Goal: Complete application form

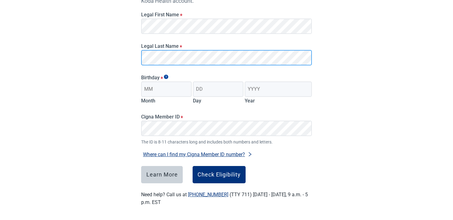
scroll to position [92, 0]
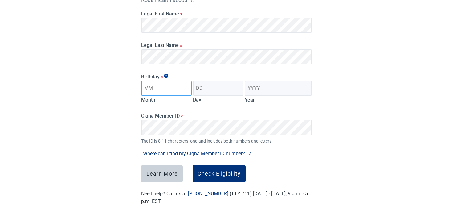
click at [165, 91] on input "Month" at bounding box center [166, 87] width 51 height 15
type input "09"
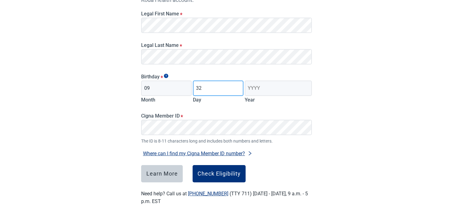
type input "3"
type input "18"
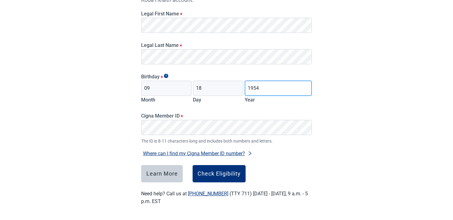
type input "1954"
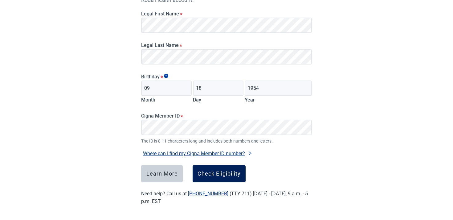
click at [216, 175] on div "Check Eligibility" at bounding box center [219, 174] width 43 height 6
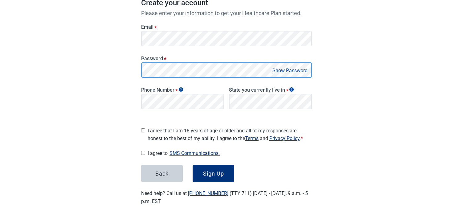
scroll to position [96, 0]
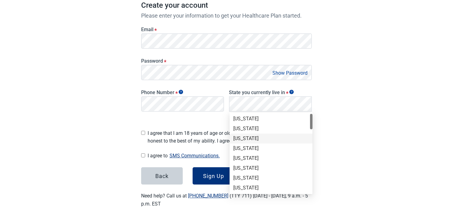
click at [260, 135] on div "[US_STATE]" at bounding box center [271, 138] width 76 height 7
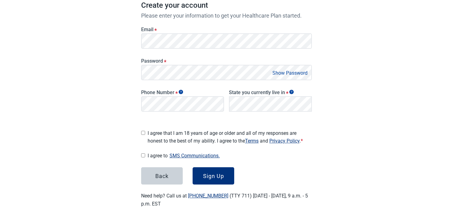
click at [259, 93] on label "State you currently live in *" at bounding box center [270, 92] width 83 height 6
click at [182, 140] on span "I agree that I am 18 years of age or older and all of my responses are honest t…" at bounding box center [230, 136] width 164 height 15
click at [145, 135] on input "I agree that I am 18 years of age or older and all of my responses are honest t…" at bounding box center [143, 133] width 4 height 4
checkbox input "true"
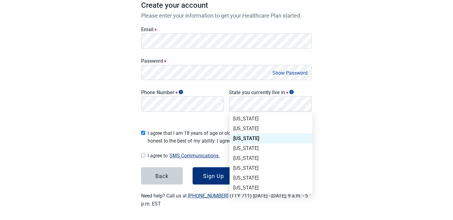
click at [202, 119] on form "Email * Password * Show Password Phone Number * State you currently live in * L…" at bounding box center [226, 102] width 171 height 165
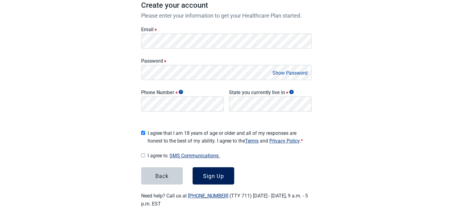
click at [210, 175] on div "Sign Up" at bounding box center [213, 176] width 21 height 6
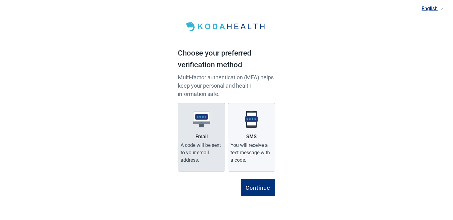
click at [189, 143] on div "A code will be sent to your email address." at bounding box center [202, 153] width 42 height 22
click at [0, 0] on input "Email A code will be sent to your email address." at bounding box center [0, 0] width 0 height 0
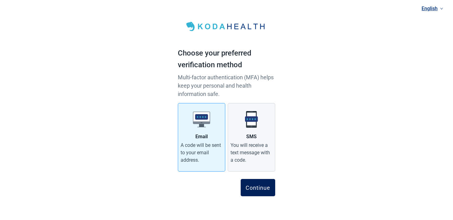
click at [253, 186] on div "Continue" at bounding box center [258, 187] width 25 height 6
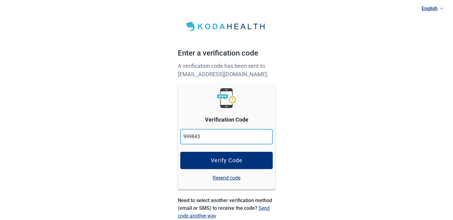
type input "999843"
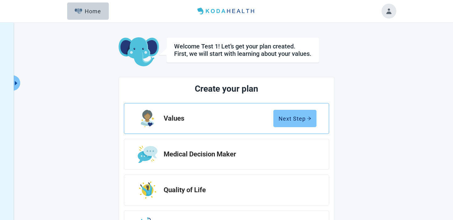
click at [278, 110] on button "Next Step" at bounding box center [295, 118] width 43 height 17
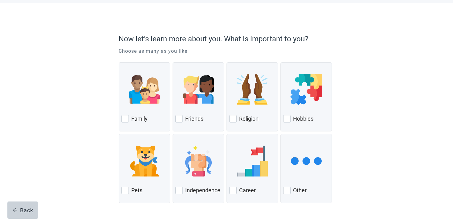
scroll to position [45, 0]
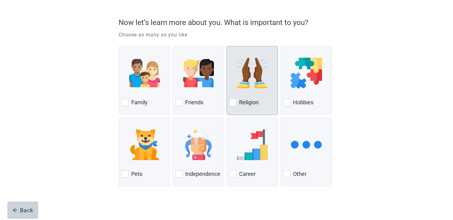
click at [238, 88] on img at bounding box center [252, 73] width 31 height 31
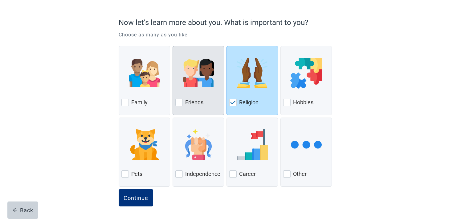
click at [184, 86] on img at bounding box center [198, 73] width 31 height 31
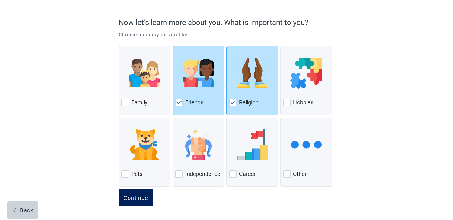
click at [132, 196] on div "Continue" at bounding box center [136, 198] width 25 height 6
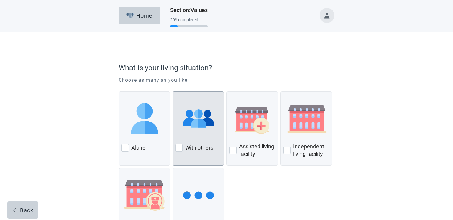
click at [188, 127] on img at bounding box center [198, 118] width 31 height 31
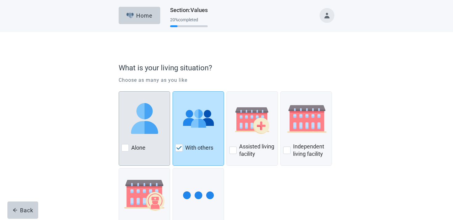
click at [158, 124] on img at bounding box center [144, 118] width 31 height 31
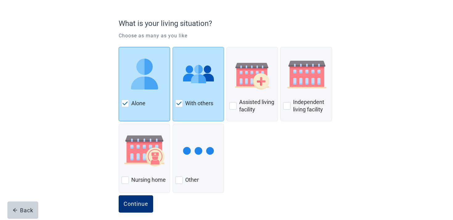
scroll to position [50, 0]
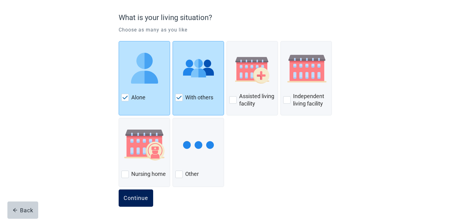
click at [138, 204] on button "Continue" at bounding box center [136, 197] width 35 height 17
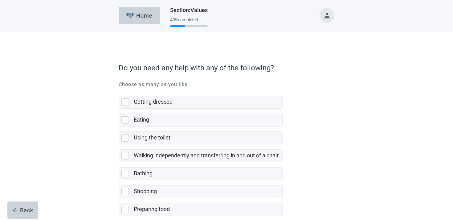
click at [159, 109] on div "Getting dressed Eating Using the toilet Walking independently and transferring …" at bounding box center [201, 198] width 164 height 215
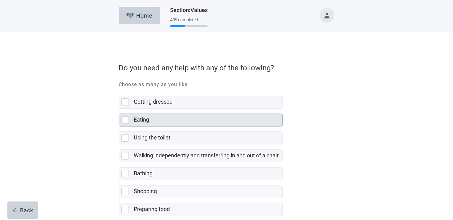
click at [157, 118] on div "Eating" at bounding box center [206, 120] width 145 height 8
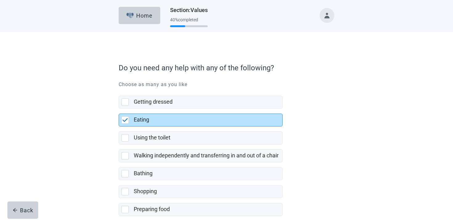
scroll to position [112, 0]
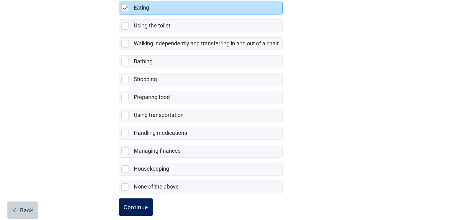
click at [143, 210] on div "Continue" at bounding box center [136, 207] width 25 height 6
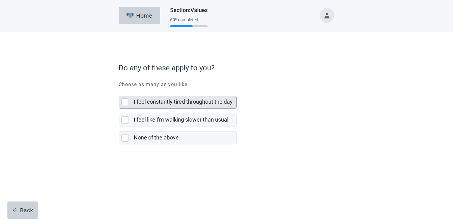
click at [159, 102] on label "I feel constantly tired throughout the day" at bounding box center [183, 101] width 99 height 6
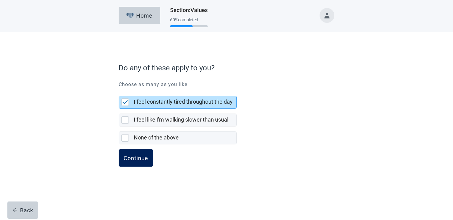
click at [129, 155] on div "Continue" at bounding box center [136, 158] width 25 height 6
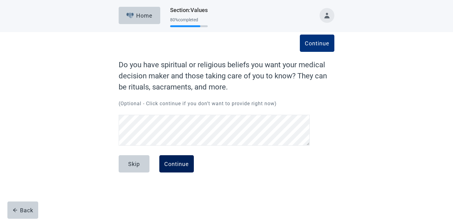
click at [171, 165] on div "Continue" at bounding box center [176, 164] width 25 height 6
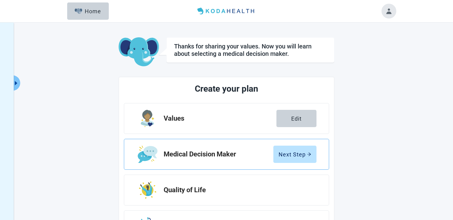
click at [288, 144] on div "Medical Decision Maker Next Step" at bounding box center [226, 154] width 205 height 31
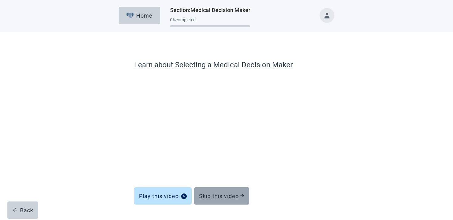
click at [218, 193] on div "Skip this video" at bounding box center [221, 196] width 45 height 6
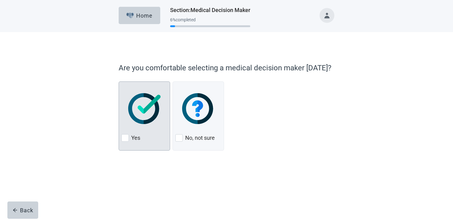
click at [147, 119] on img at bounding box center [144, 108] width 32 height 31
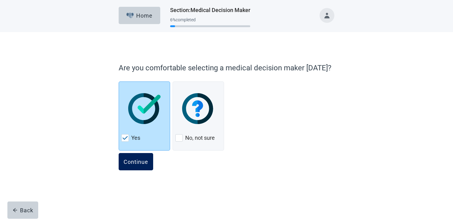
click at [138, 157] on button "Continue" at bounding box center [136, 161] width 35 height 17
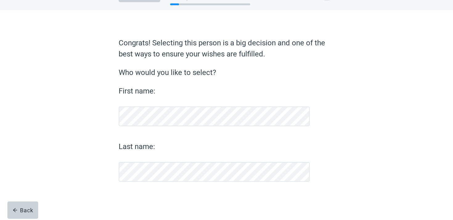
scroll to position [22, 0]
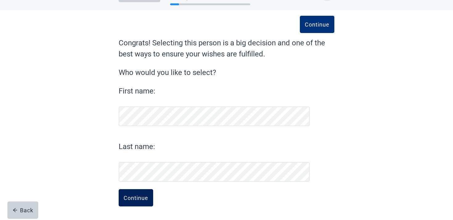
click at [152, 201] on button "Continue" at bounding box center [136, 197] width 35 height 17
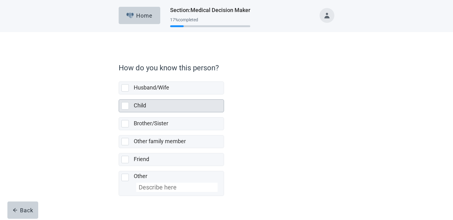
click at [168, 103] on div "Child" at bounding box center [177, 106] width 86 height 8
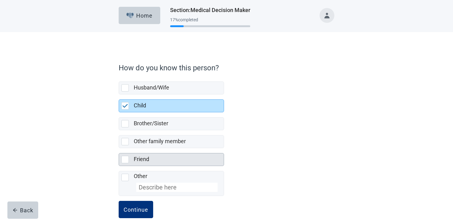
scroll to position [12, 0]
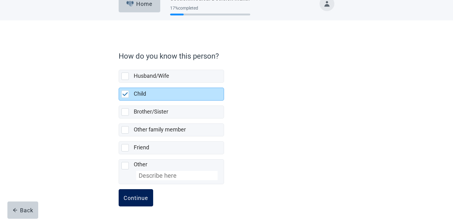
click at [141, 194] on button "Continue" at bounding box center [136, 197] width 35 height 17
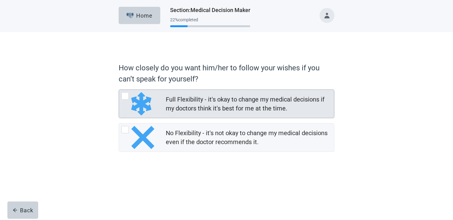
click at [169, 103] on div "Full Flexibility - it's okay to change my medical decisions if my doctors think…" at bounding box center [248, 104] width 165 height 18
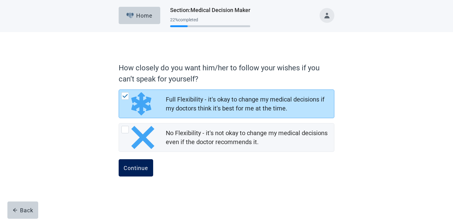
click at [134, 169] on div "Continue" at bounding box center [136, 168] width 25 height 6
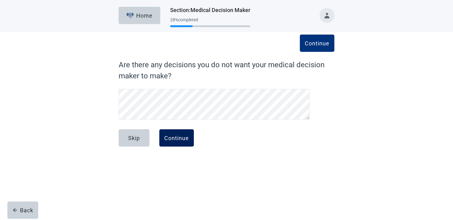
click at [175, 138] on div "Continue" at bounding box center [176, 138] width 25 height 6
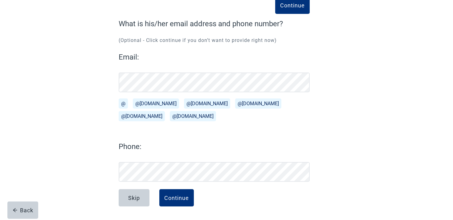
scroll to position [41, 0]
click at [172, 196] on div "Continue" at bounding box center [176, 198] width 25 height 6
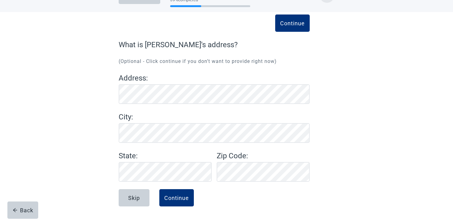
scroll to position [20, 0]
click at [176, 199] on div "Continue" at bounding box center [176, 198] width 25 height 6
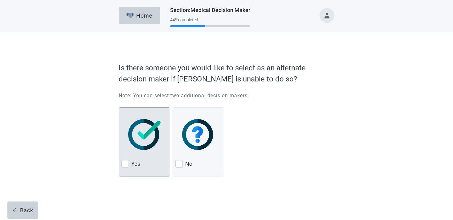
click at [140, 124] on img at bounding box center [144, 134] width 32 height 31
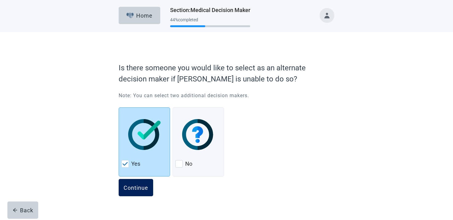
click at [135, 186] on div "Continue" at bounding box center [136, 187] width 25 height 6
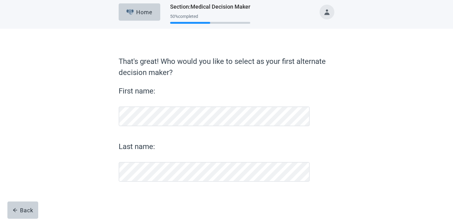
scroll to position [3, 0]
click at [33, 212] on button "Back" at bounding box center [22, 209] width 31 height 17
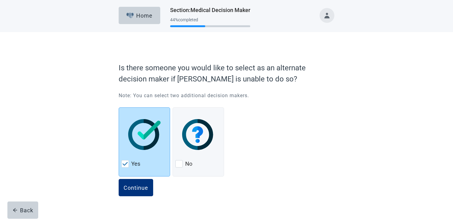
click at [33, 212] on button "Back" at bounding box center [22, 209] width 31 height 17
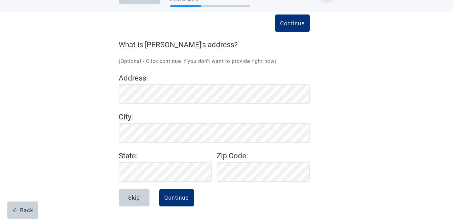
click at [33, 212] on button "Back" at bounding box center [22, 209] width 31 height 17
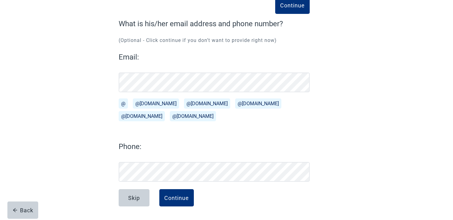
scroll to position [41, 0]
click at [181, 193] on button "Continue" at bounding box center [176, 197] width 35 height 17
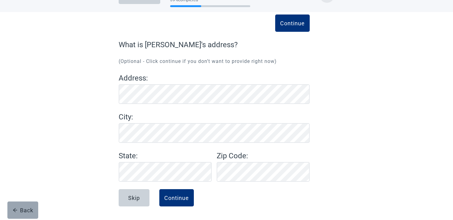
click at [19, 206] on button "Back" at bounding box center [22, 209] width 31 height 17
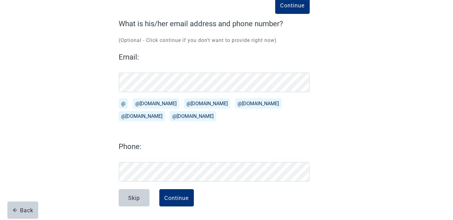
scroll to position [41, 0]
click at [171, 196] on div "Continue" at bounding box center [176, 198] width 25 height 6
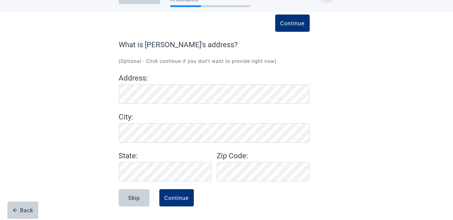
scroll to position [20, 0]
click at [171, 196] on div "Continue" at bounding box center [176, 198] width 25 height 6
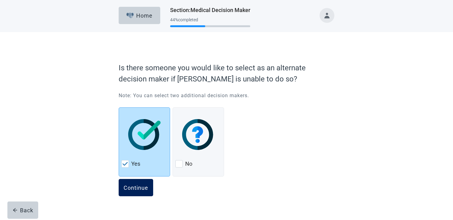
click at [152, 188] on button "Continue" at bounding box center [136, 187] width 35 height 17
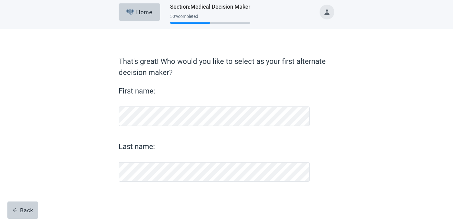
scroll to position [3, 0]
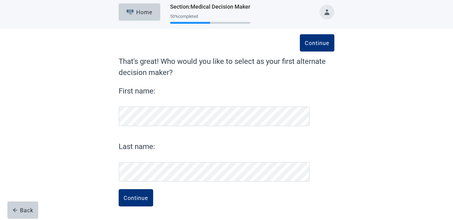
click at [140, 183] on div "Continue That's great! Who would you like to select as your first alternate dec…" at bounding box center [227, 138] width 216 height 164
click at [138, 201] on button "Continue" at bounding box center [136, 197] width 35 height 17
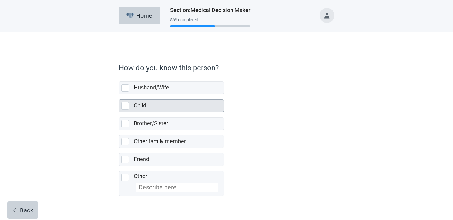
click at [150, 109] on div "Child" at bounding box center [177, 106] width 86 height 8
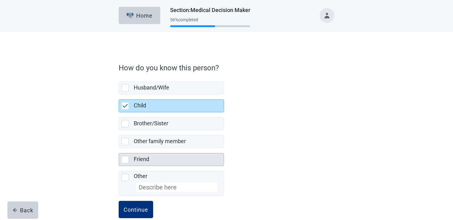
click at [151, 157] on div "Friend" at bounding box center [177, 159] width 86 height 8
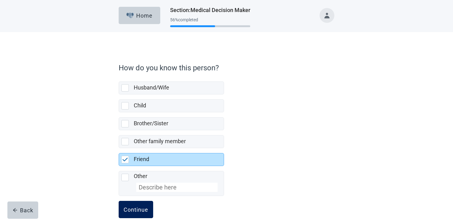
click at [139, 205] on button "Continue" at bounding box center [136, 209] width 35 height 17
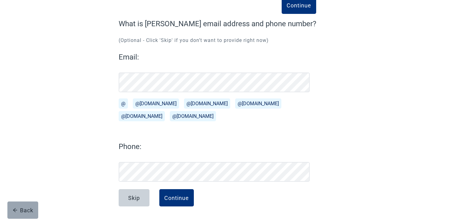
click at [29, 205] on button "Back" at bounding box center [22, 209] width 31 height 17
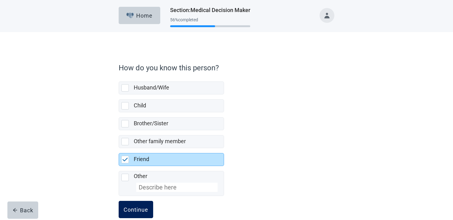
click at [136, 204] on button "Continue" at bounding box center [136, 209] width 35 height 17
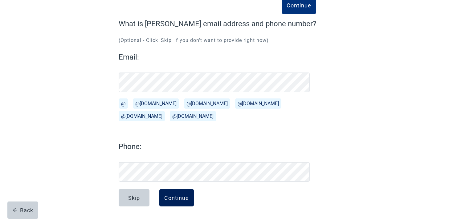
click at [191, 200] on button "Continue" at bounding box center [176, 197] width 35 height 17
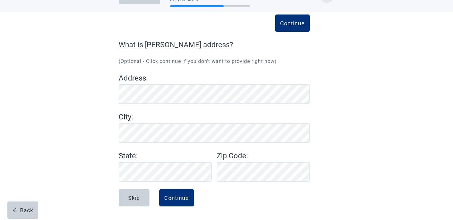
scroll to position [20, 0]
click at [184, 192] on button "Continue" at bounding box center [176, 197] width 35 height 17
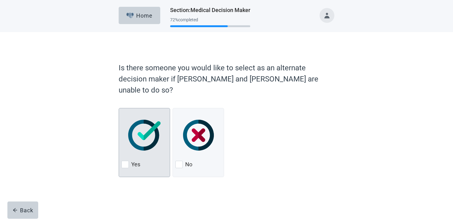
click at [152, 130] on img at bounding box center [144, 135] width 32 height 31
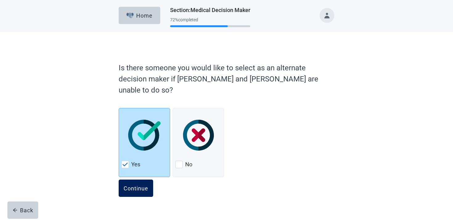
click at [132, 185] on div "Continue" at bounding box center [136, 188] width 25 height 6
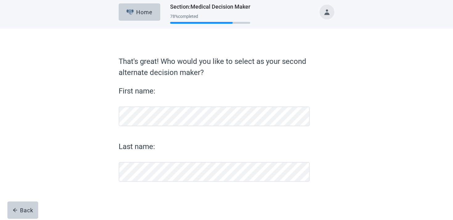
scroll to position [3, 0]
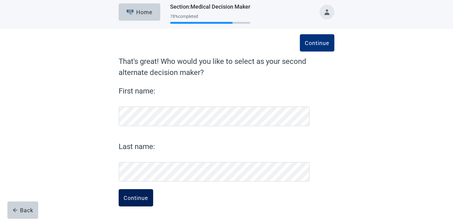
click at [139, 199] on div "Continue" at bounding box center [136, 198] width 25 height 6
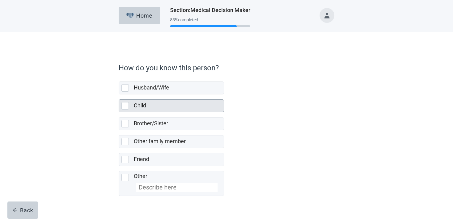
click at [165, 108] on div "Child" at bounding box center [177, 106] width 86 height 8
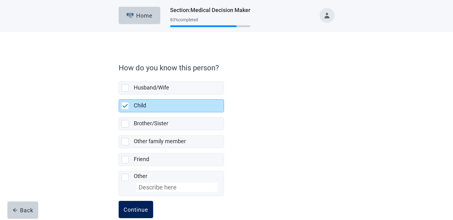
click at [139, 206] on button "Continue" at bounding box center [136, 209] width 35 height 17
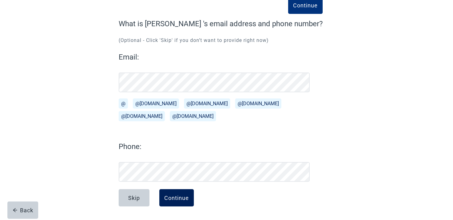
click at [187, 199] on div "Continue" at bounding box center [176, 198] width 25 height 6
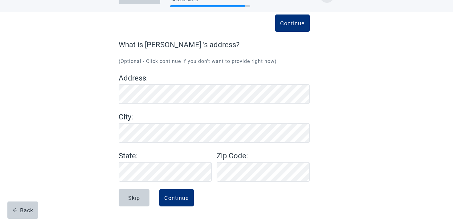
scroll to position [20, 0]
click at [177, 196] on div "Continue" at bounding box center [176, 198] width 25 height 6
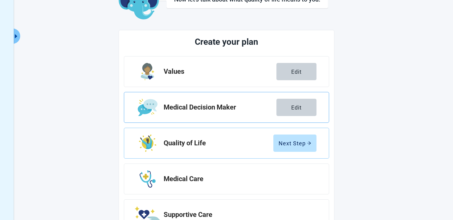
scroll to position [108, 0]
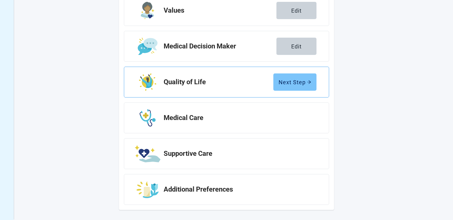
click at [288, 87] on button "Next Step" at bounding box center [295, 81] width 43 height 17
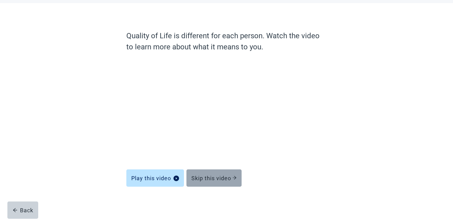
scroll to position [29, 0]
click at [214, 177] on div "Skip this video" at bounding box center [214, 178] width 45 height 6
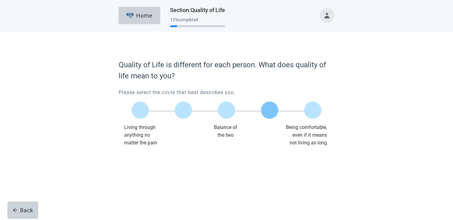
click at [267, 112] on div at bounding box center [269, 109] width 17 height 17
click at [133, 163] on button "Continue" at bounding box center [136, 158] width 35 height 17
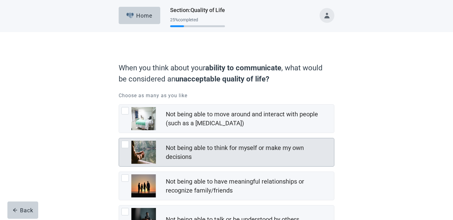
click at [176, 150] on div "Not being able to think for myself or make my own decisions" at bounding box center [248, 152] width 165 height 18
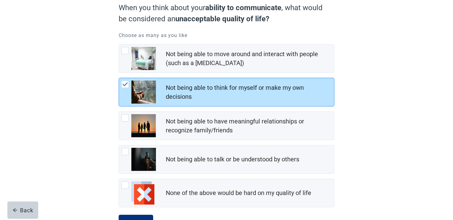
scroll to position [86, 0]
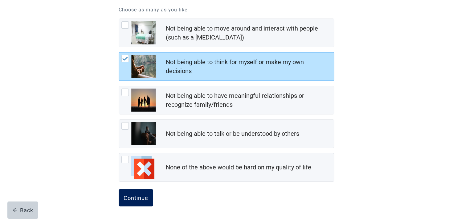
click at [139, 199] on div "Continue" at bounding box center [136, 198] width 25 height 6
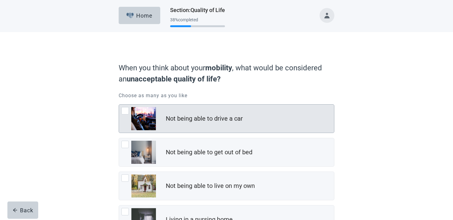
click at [171, 120] on div "Not being able to drive a car" at bounding box center [204, 118] width 77 height 9
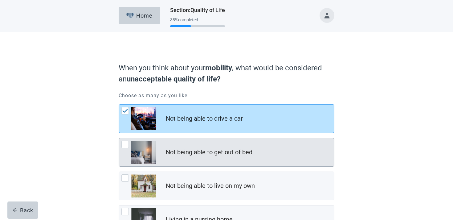
click at [166, 145] on div "Not being able to get out of bed" at bounding box center [226, 152] width 215 height 28
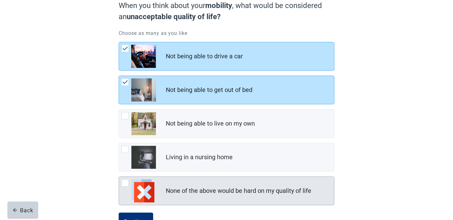
scroll to position [84, 0]
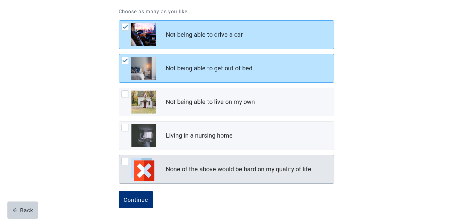
click at [170, 175] on div "None of the above would be hard on my quality of life" at bounding box center [250, 169] width 168 height 12
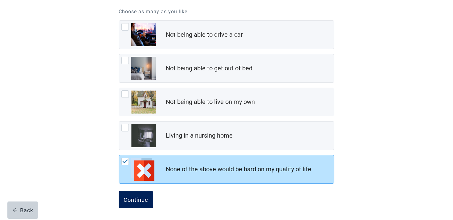
click at [144, 203] on button "Continue" at bounding box center [136, 199] width 35 height 17
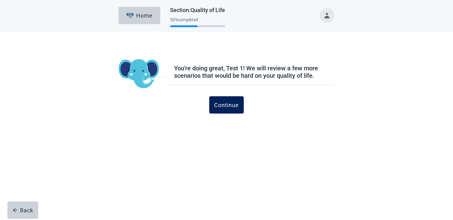
click at [225, 102] on div "Continue" at bounding box center [226, 105] width 25 height 6
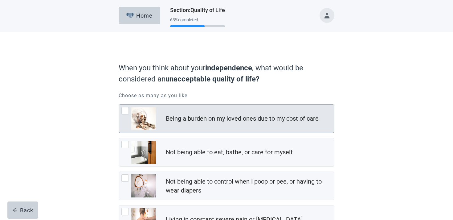
click at [219, 114] on div "Being a burden on my loved ones due to my cost of care" at bounding box center [242, 118] width 153 height 9
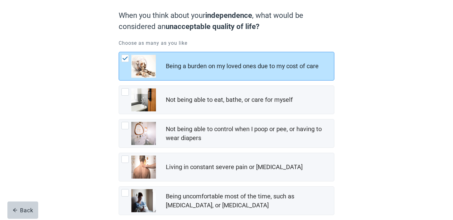
scroll to position [119, 0]
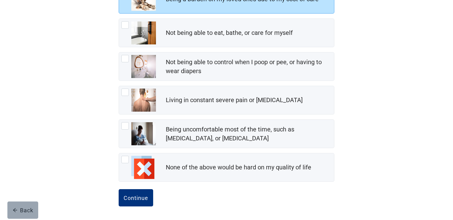
click at [20, 211] on div "Back" at bounding box center [23, 210] width 21 height 6
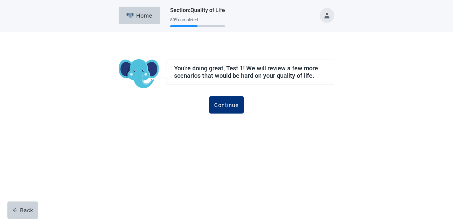
click at [233, 95] on div "You're doing great, Test 1! We will review a few more scenarios that would be h…" at bounding box center [227, 93] width 216 height 68
click at [233, 103] on div "Continue" at bounding box center [226, 105] width 25 height 6
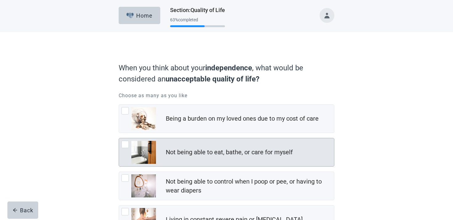
click at [227, 154] on div "Not being able to eat, bathe, or care for myself" at bounding box center [229, 152] width 127 height 9
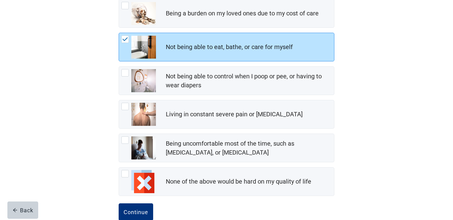
scroll to position [119, 0]
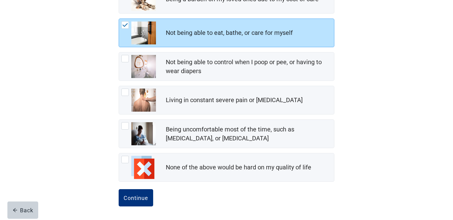
click at [221, 116] on div "Being a burden on my loved ones due to my cost of care Not being able to eat, b…" at bounding box center [227, 83] width 216 height 197
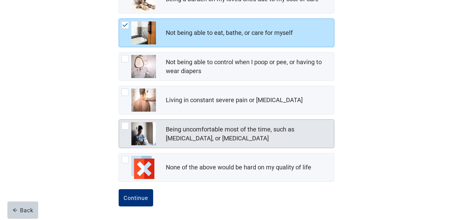
click at [211, 142] on div "Being uncomfortable most of the time, such as [MEDICAL_DATA], or [MEDICAL_DATA]" at bounding box center [248, 134] width 165 height 18
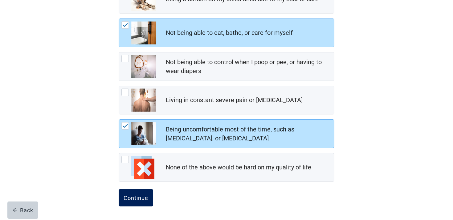
click at [122, 198] on button "Continue" at bounding box center [136, 197] width 35 height 17
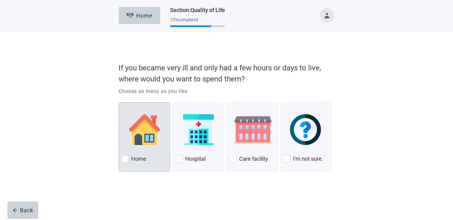
click at [165, 134] on div at bounding box center [145, 129] width 46 height 49
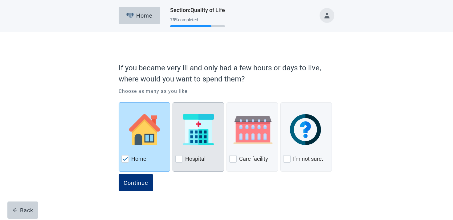
click at [176, 134] on div at bounding box center [198, 129] width 46 height 49
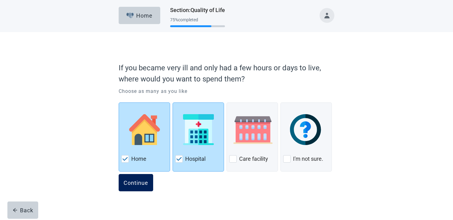
click at [133, 183] on div "Continue" at bounding box center [136, 182] width 25 height 6
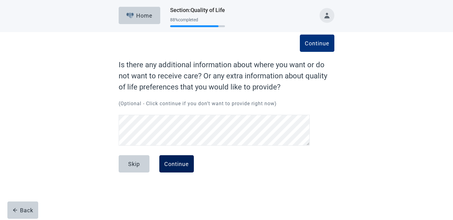
click at [186, 170] on button "Continue" at bounding box center [176, 163] width 35 height 17
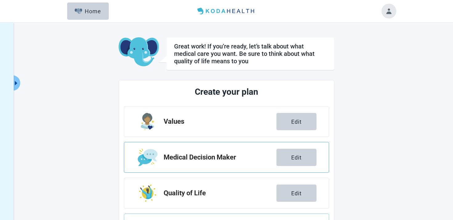
scroll to position [111, 0]
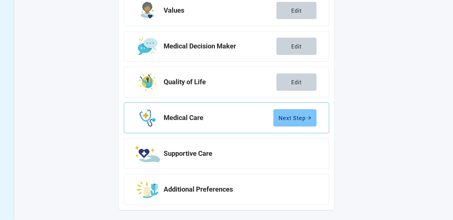
click at [290, 119] on div "Next Step" at bounding box center [295, 118] width 33 height 6
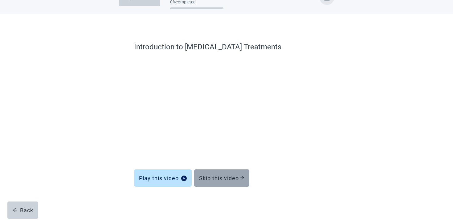
scroll to position [18, 0]
click at [233, 175] on div "Skip this video" at bounding box center [221, 178] width 45 height 6
click at [233, 179] on div "Skip this video" at bounding box center [221, 178] width 45 height 6
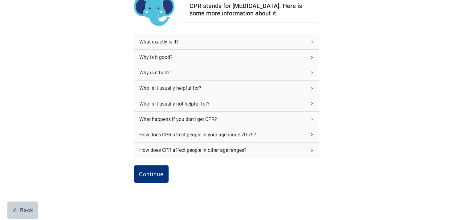
scroll to position [62, 0]
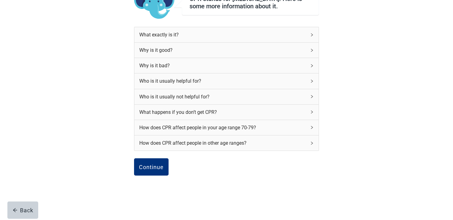
click at [234, 131] on div "How does CPR affect people in your age range 70-79?" at bounding box center [222, 128] width 167 height 8
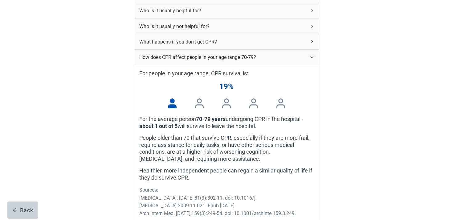
click at [244, 61] on div "How does CPR affect people in your age range 70-79?" at bounding box center [222, 57] width 167 height 8
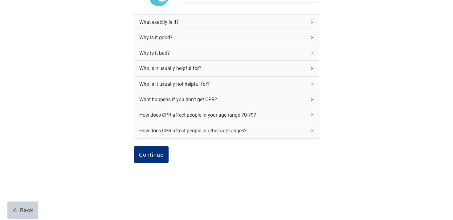
scroll to position [77, 0]
click at [152, 149] on button "Continue" at bounding box center [151, 154] width 35 height 17
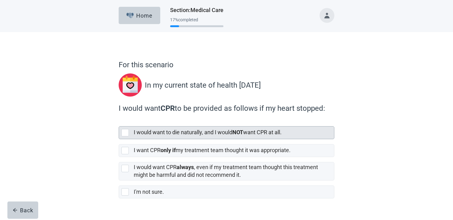
click at [177, 130] on label "I would want to die naturally, and I would NOT want CPR at all." at bounding box center [208, 132] width 148 height 6
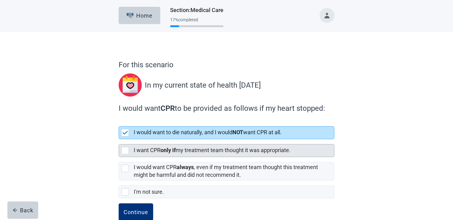
click at [170, 150] on strong "only if" at bounding box center [168, 150] width 15 height 6
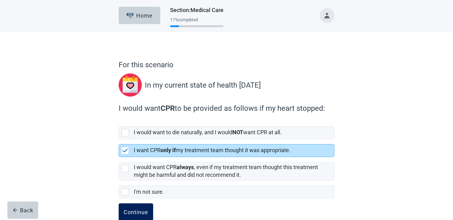
click at [145, 208] on button "Continue" at bounding box center [136, 211] width 35 height 17
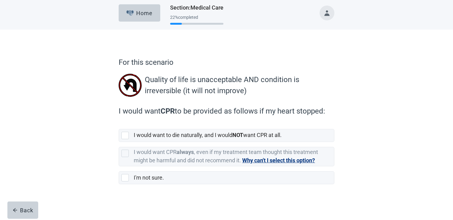
scroll to position [2, 0]
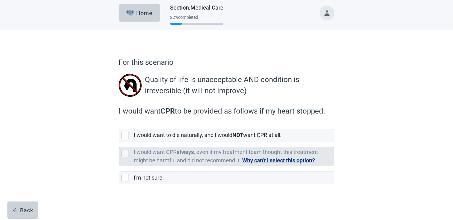
click at [163, 160] on label "I would want CPR always , even if my treatment team thought this treatment migh…" at bounding box center [226, 156] width 184 height 15
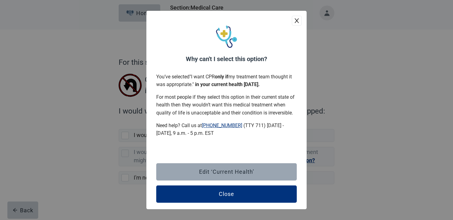
click at [179, 165] on button "Edit ‘Current Health’" at bounding box center [226, 171] width 141 height 17
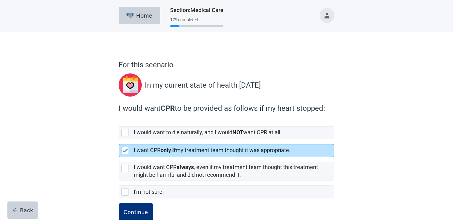
scroll to position [14, 0]
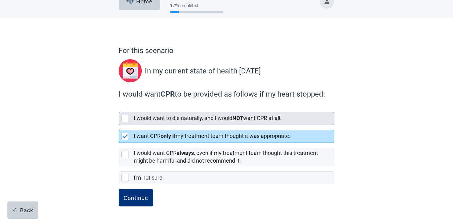
click at [190, 119] on label "I would want to die naturally, and I would NOT want CPR at all." at bounding box center [208, 118] width 148 height 6
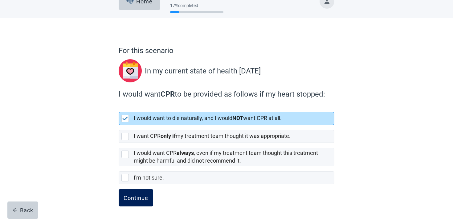
click at [146, 191] on button "Continue" at bounding box center [136, 197] width 35 height 17
click at [146, 196] on div "Continue" at bounding box center [136, 198] width 25 height 6
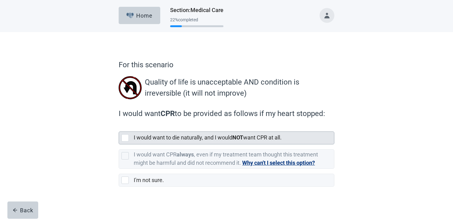
click at [169, 138] on label "I would want to die naturally, and I would NOT want CPR at all." at bounding box center [208, 137] width 148 height 6
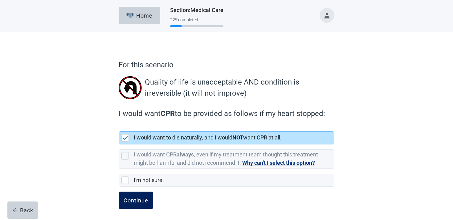
click at [140, 200] on div "Continue" at bounding box center [136, 200] width 25 height 6
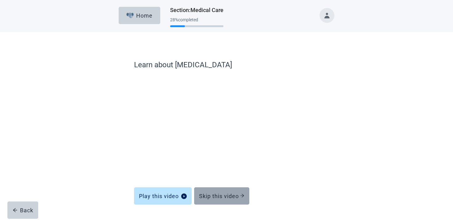
click at [218, 197] on div "Skip this video" at bounding box center [221, 196] width 45 height 6
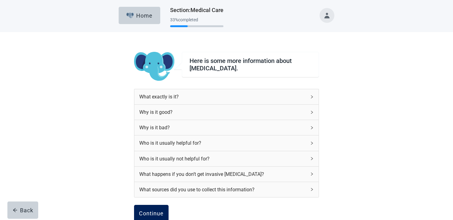
click at [158, 206] on button "Continue" at bounding box center [151, 213] width 35 height 17
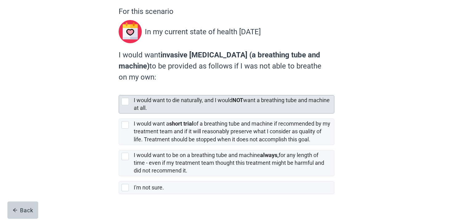
scroll to position [63, 0]
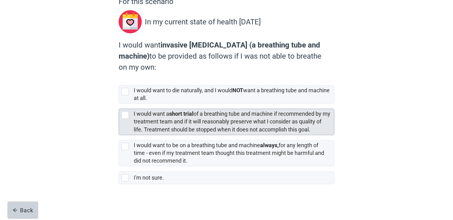
click at [183, 130] on label "I would want a short trial of a breathing tube and machine if recommended by my…" at bounding box center [232, 121] width 197 height 22
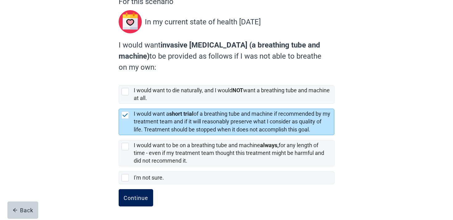
click at [139, 195] on div "Continue" at bounding box center [136, 198] width 25 height 6
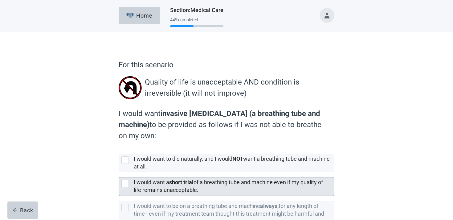
click at [154, 181] on label "I would want a short trial of a breathing tube and machine even if my quality o…" at bounding box center [228, 186] width 189 height 14
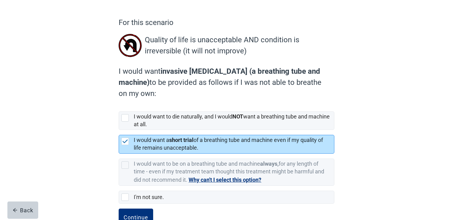
scroll to position [62, 0]
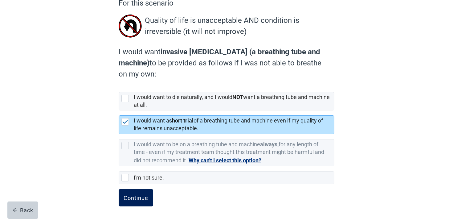
click at [134, 197] on div "Continue" at bounding box center [136, 198] width 25 height 6
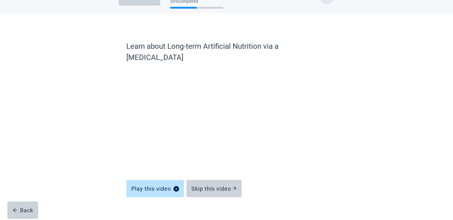
scroll to position [18, 0]
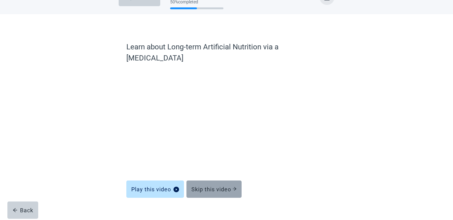
click at [202, 180] on button "Skip this video" at bounding box center [214, 188] width 55 height 17
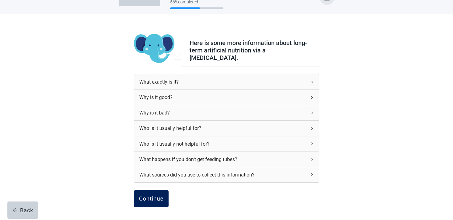
click at [157, 196] on div "Continue" at bounding box center [151, 199] width 25 height 6
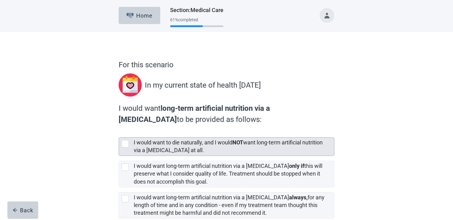
click at [178, 141] on label "I would want to die naturally, and I would NOT want long-term artificial nutrit…" at bounding box center [228, 146] width 189 height 14
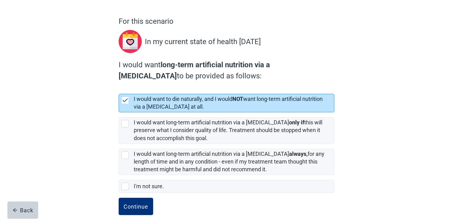
scroll to position [52, 0]
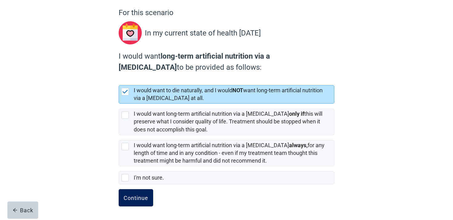
click at [142, 189] on button "Continue" at bounding box center [136, 197] width 35 height 17
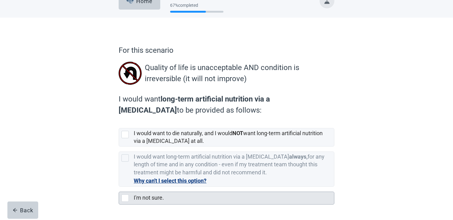
scroll to position [35, 0]
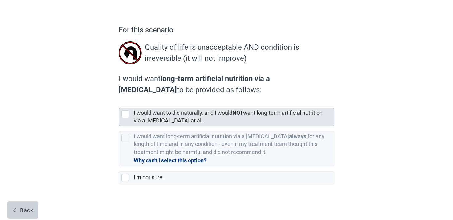
click at [179, 115] on label "I would want to die naturally, and I would NOT want long-term artificial nutrit…" at bounding box center [228, 116] width 189 height 14
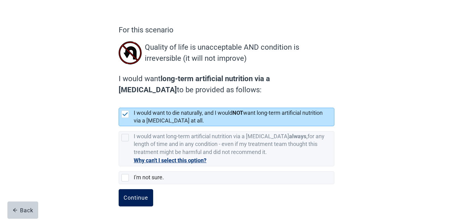
click at [143, 197] on div "Continue" at bounding box center [136, 198] width 25 height 6
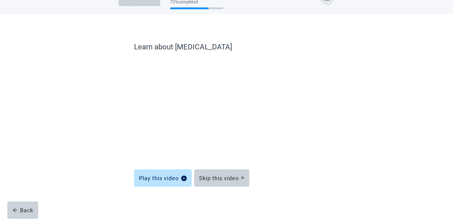
scroll to position [18, 0]
click at [204, 177] on div "Skip this video" at bounding box center [221, 178] width 45 height 6
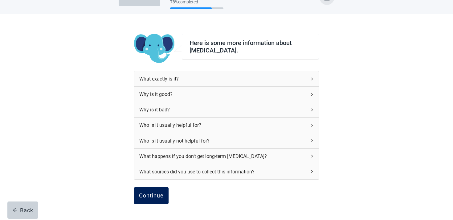
click at [161, 199] on div "Continue" at bounding box center [151, 195] width 25 height 6
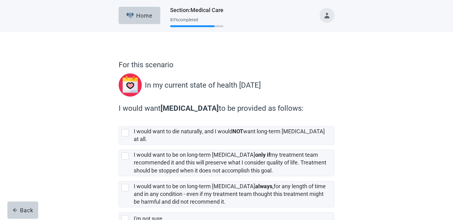
click at [161, 199] on label "I would want to be on long-term [MEDICAL_DATA] always, for any length of time a…" at bounding box center [230, 194] width 192 height 22
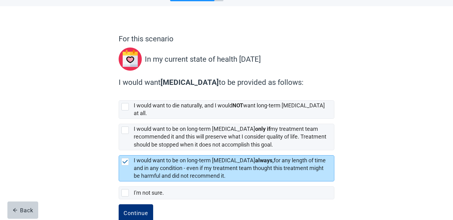
scroll to position [35, 0]
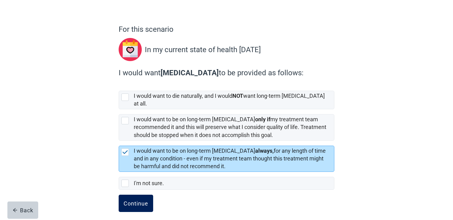
click at [142, 200] on div "Continue" at bounding box center [136, 203] width 25 height 6
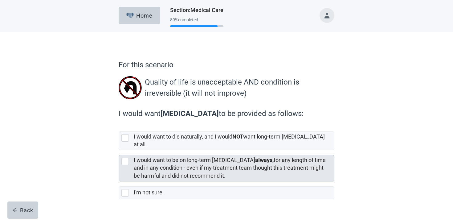
click at [159, 158] on div "I would want to be on long-term [MEDICAL_DATA] always, for any length of time a…" at bounding box center [232, 167] width 197 height 23
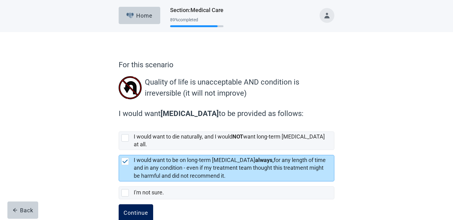
click at [131, 210] on div "Continue" at bounding box center [136, 213] width 25 height 6
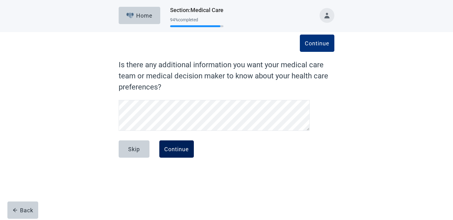
click at [183, 145] on button "Continue" at bounding box center [176, 148] width 35 height 17
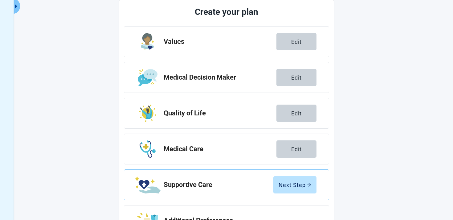
scroll to position [92, 0]
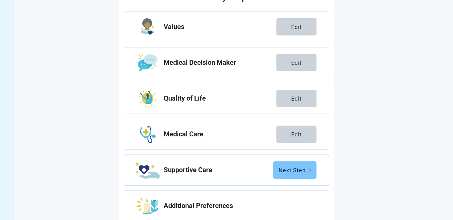
click at [282, 171] on div "Next Step" at bounding box center [295, 170] width 33 height 6
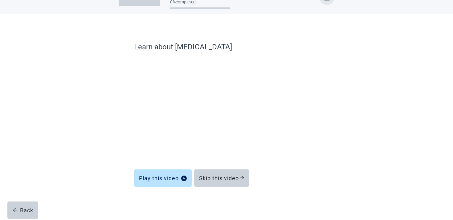
scroll to position [18, 0]
click at [230, 176] on div "Skip this video" at bounding box center [221, 178] width 45 height 6
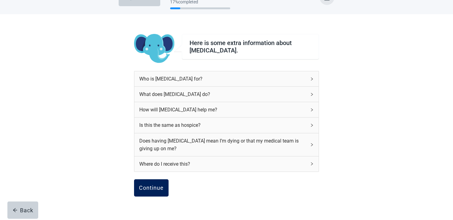
click at [160, 187] on div "Continue" at bounding box center [151, 188] width 25 height 6
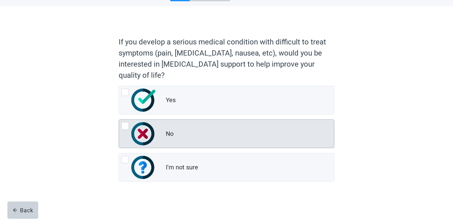
scroll to position [26, 0]
click at [169, 141] on div "No" at bounding box center [226, 134] width 215 height 28
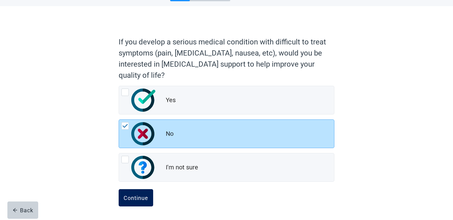
click at [149, 194] on button "Continue" at bounding box center [136, 197] width 35 height 17
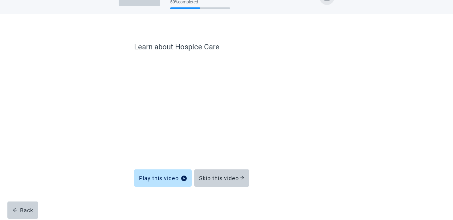
scroll to position [18, 0]
click at [210, 175] on div "Skip this video" at bounding box center [221, 178] width 45 height 6
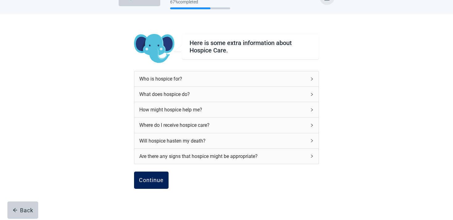
click at [147, 174] on button "Continue" at bounding box center [151, 179] width 35 height 17
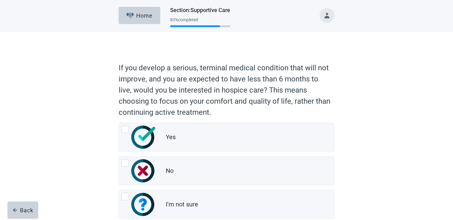
click at [147, 174] on img at bounding box center [142, 170] width 23 height 23
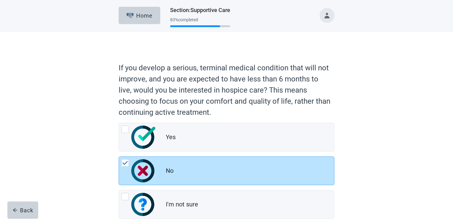
scroll to position [37, 0]
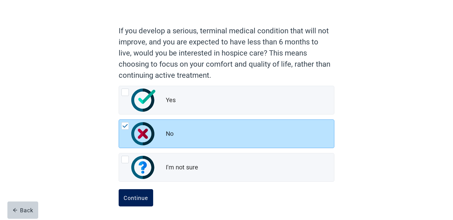
click at [140, 200] on div "Continue" at bounding box center [136, 198] width 25 height 6
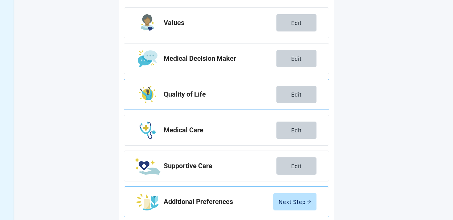
scroll to position [108, 0]
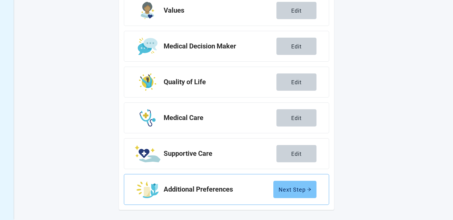
click at [308, 181] on button "Next Step" at bounding box center [295, 189] width 43 height 17
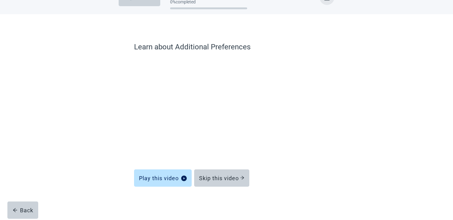
scroll to position [18, 0]
click at [226, 171] on button "Skip this video" at bounding box center [221, 177] width 55 height 17
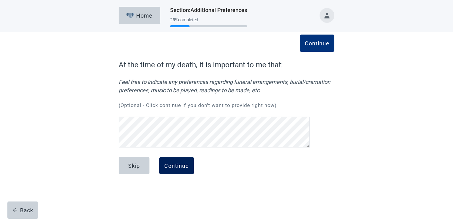
click at [179, 168] on div "Continue" at bounding box center [176, 166] width 25 height 6
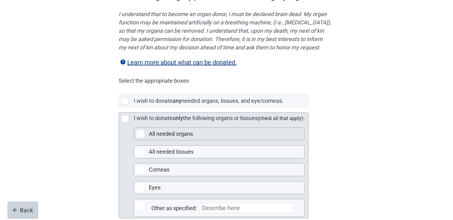
scroll to position [88, 0]
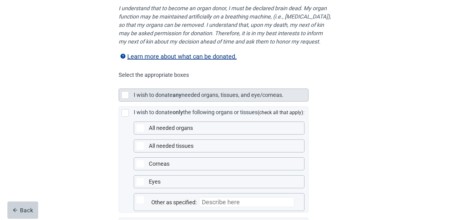
click at [161, 101] on div "I wish to donate any needed organs, tissues, and eye/corneas." at bounding box center [221, 95] width 175 height 12
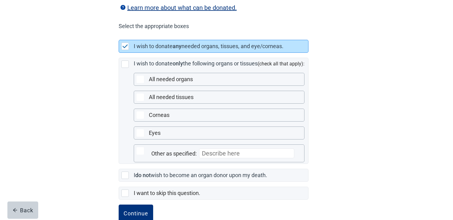
scroll to position [161, 0]
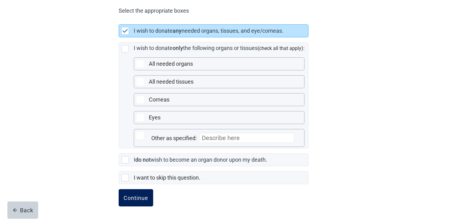
click at [140, 197] on div "Continue" at bounding box center [136, 198] width 25 height 6
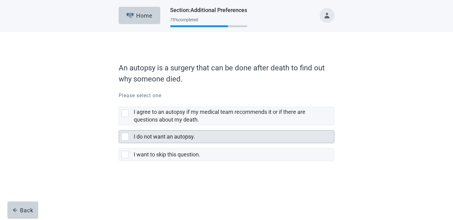
click at [196, 142] on div "I do not want an autopsy." at bounding box center [234, 136] width 200 height 12
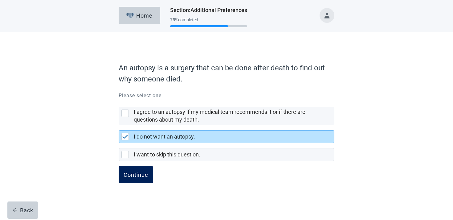
click at [150, 173] on button "Continue" at bounding box center [136, 174] width 35 height 17
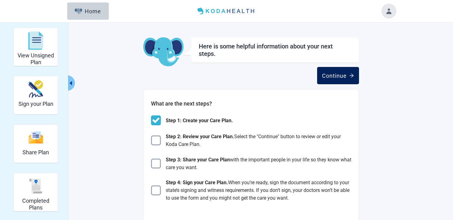
click at [354, 76] on icon "arrow-right" at bounding box center [351, 75] width 5 height 5
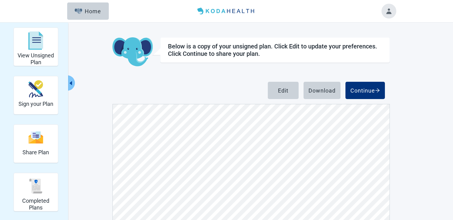
scroll to position [2128, 0]
click at [315, 90] on div "Download" at bounding box center [322, 90] width 27 height 6
click at [369, 90] on div "Continue" at bounding box center [366, 90] width 30 height 6
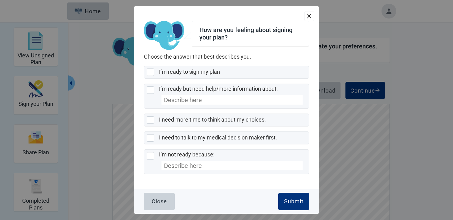
click at [231, 56] on label "Choose the answer that best describes you." at bounding box center [226, 56] width 165 height 7
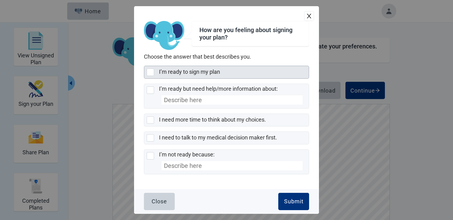
click at [228, 68] on div "I’m ready to sign my plan" at bounding box center [232, 72] width 146 height 8
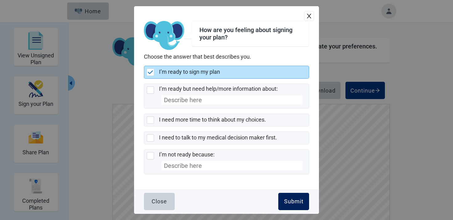
click at [294, 196] on button "Submit" at bounding box center [293, 201] width 31 height 17
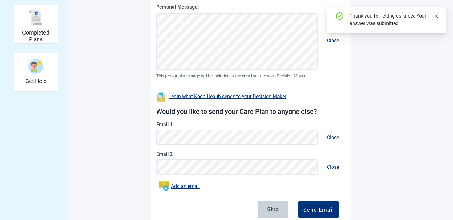
scroll to position [189, 0]
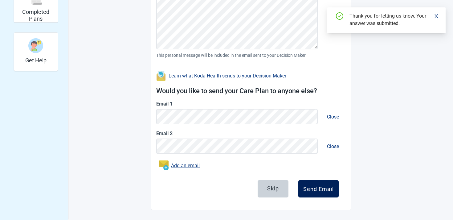
click at [316, 183] on button "Send Email" at bounding box center [319, 188] width 40 height 17
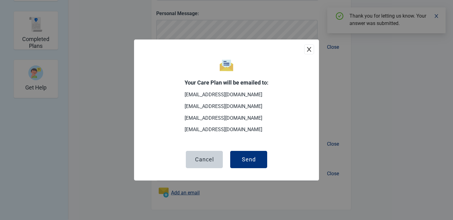
scroll to position [162, 0]
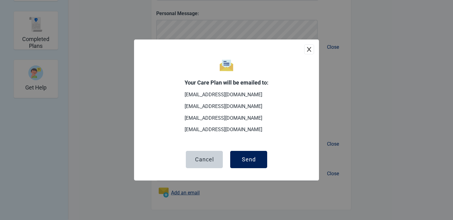
click at [251, 161] on div "Send" at bounding box center [249, 159] width 14 height 6
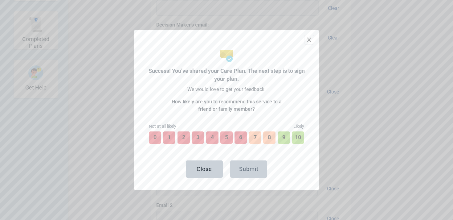
scroll to position [206, 0]
click at [296, 139] on button "10" at bounding box center [298, 138] width 14 height 14
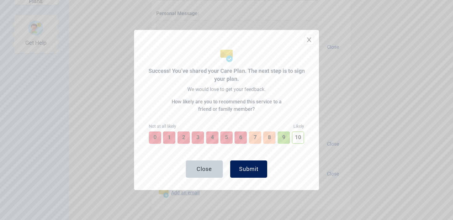
click at [241, 175] on button "Submit" at bounding box center [248, 168] width 37 height 17
